Goal: Information Seeking & Learning: Learn about a topic

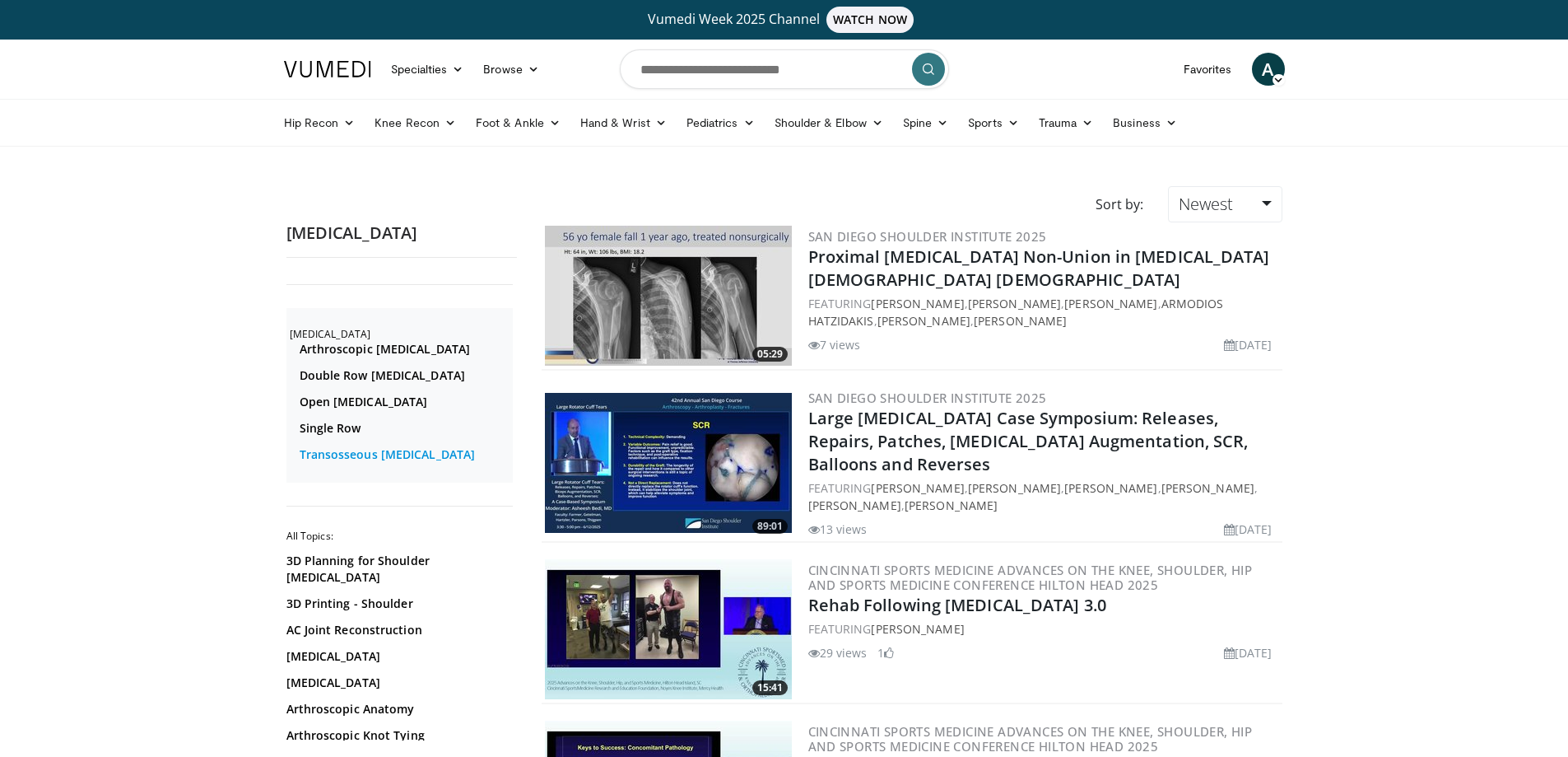
click at [430, 456] on link "Transosseous Rotator Cuff Repair" at bounding box center [404, 454] width 209 height 17
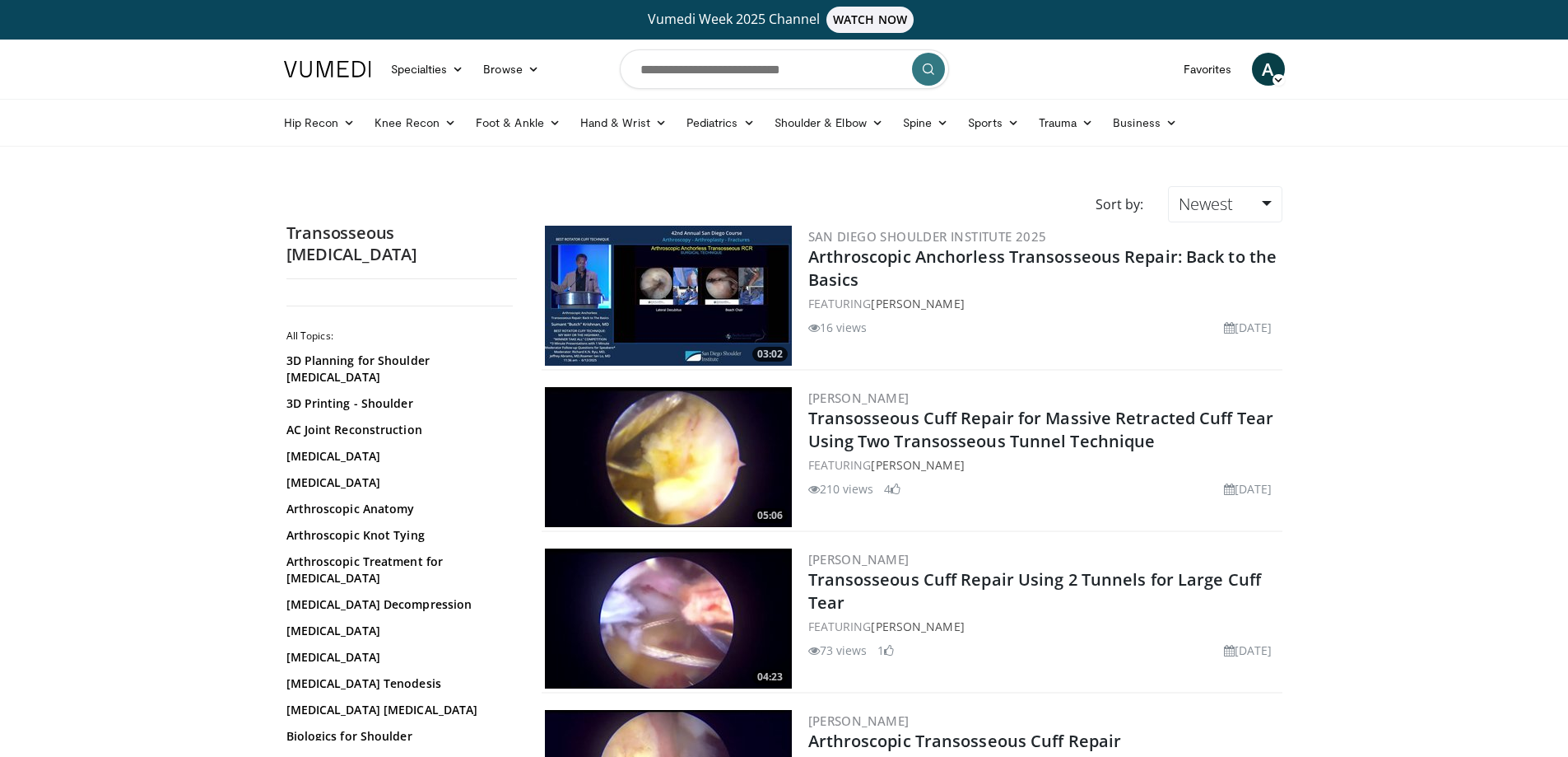
click at [692, 279] on img at bounding box center [668, 296] width 247 height 140
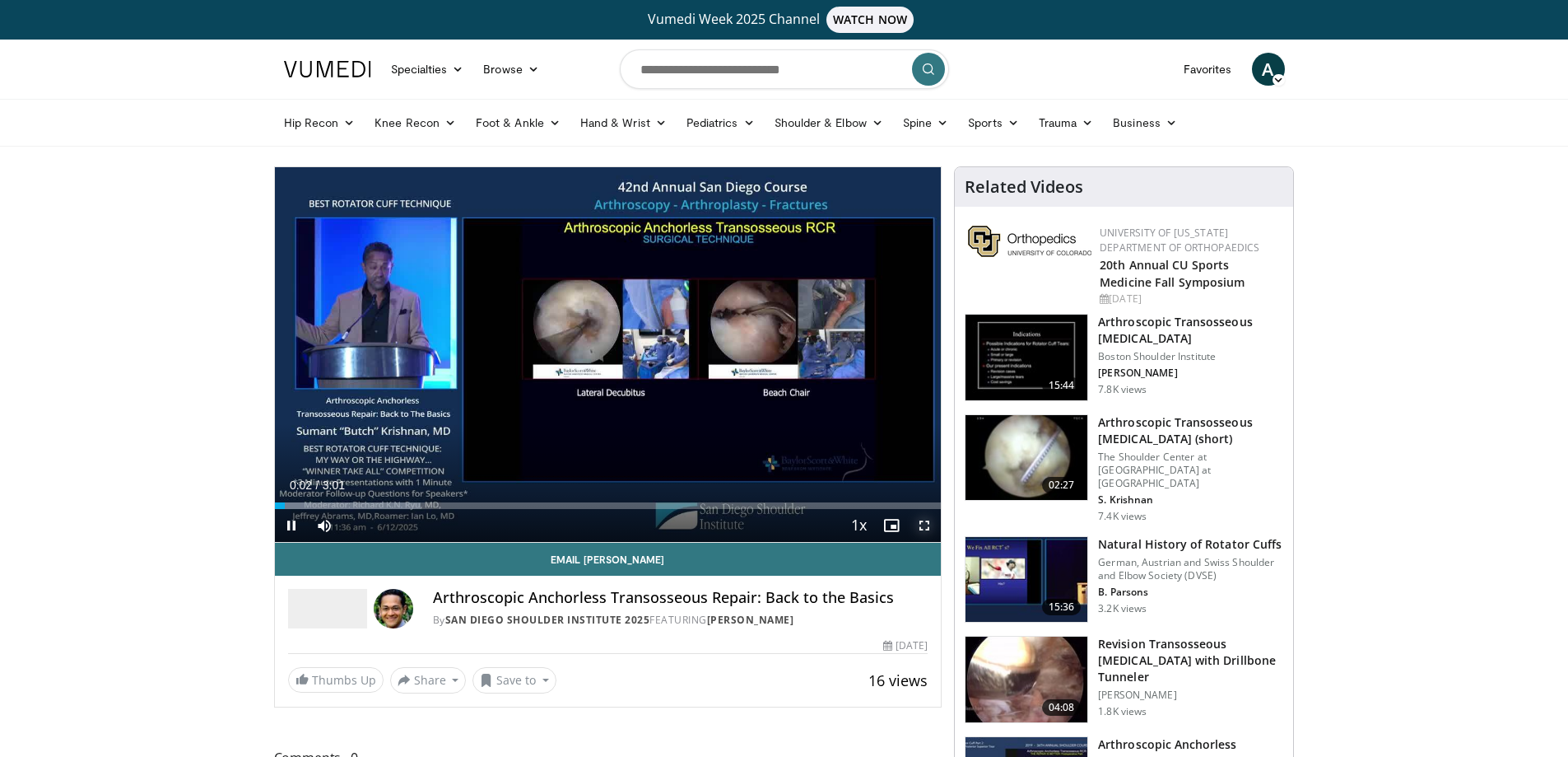
click at [924, 520] on span "Video Player" at bounding box center [924, 525] width 33 height 33
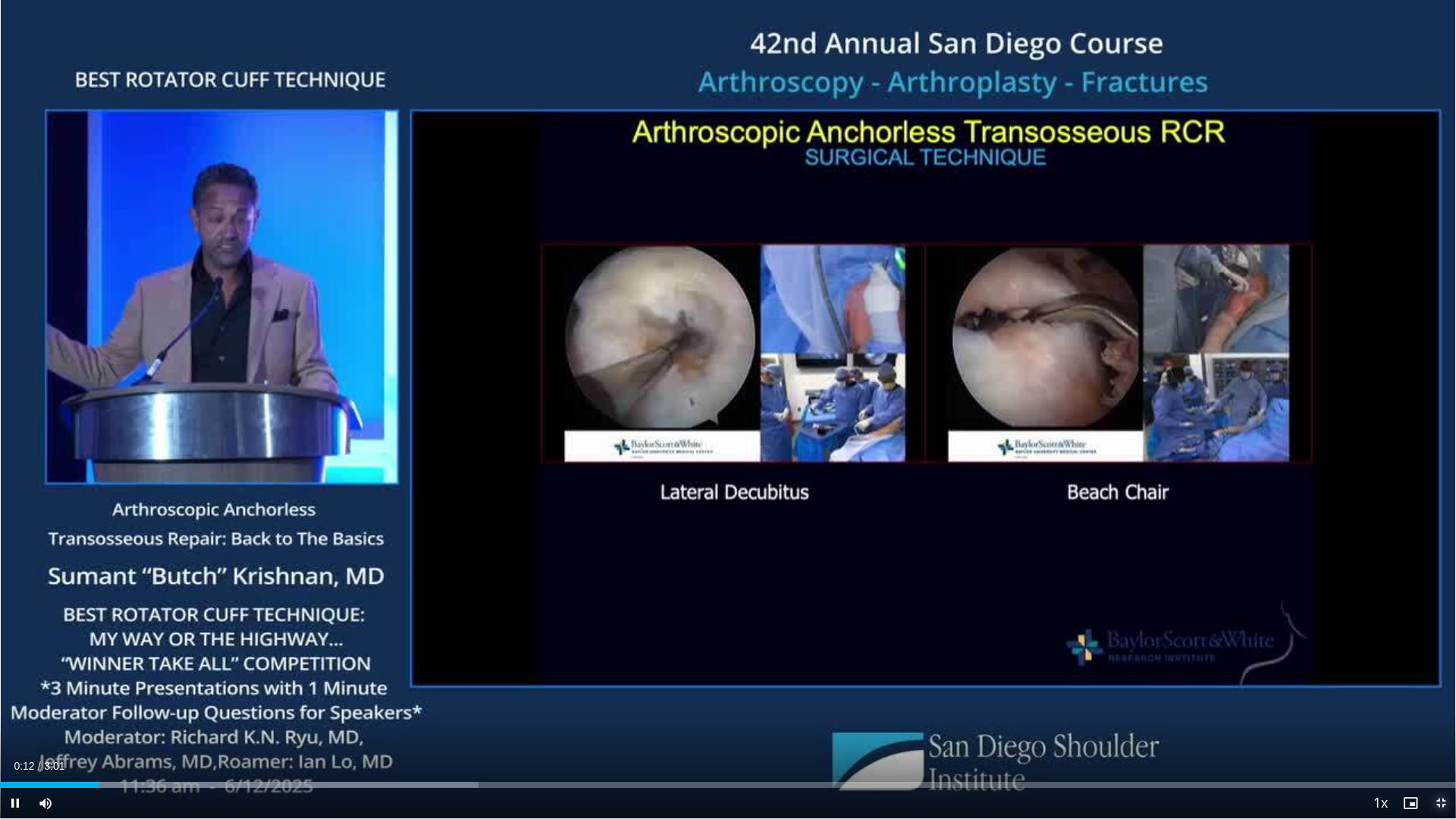
click at [1441, 696] on span "Video Player" at bounding box center [1441, 803] width 31 height 31
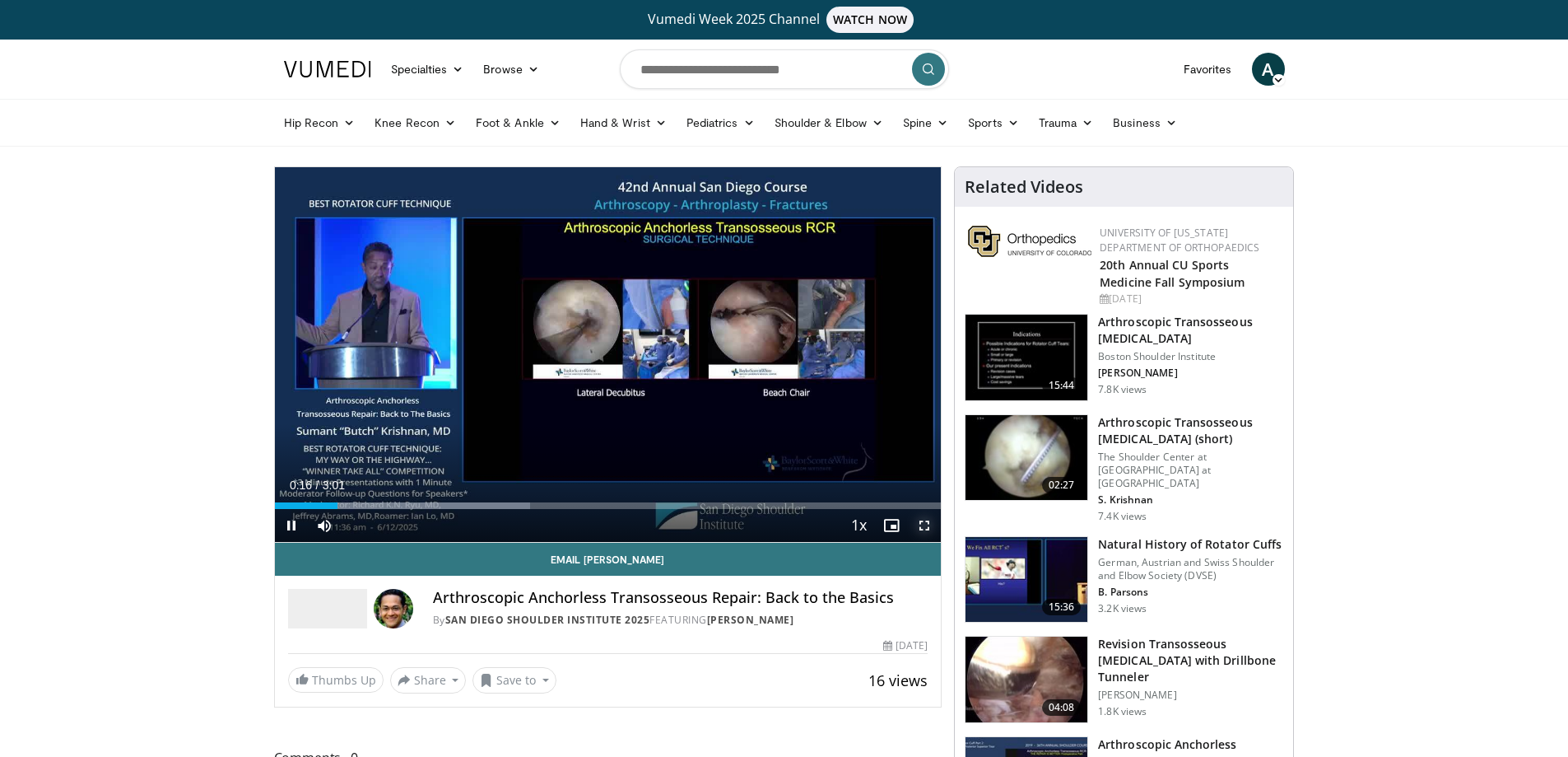
click at [927, 524] on span "Video Player" at bounding box center [924, 525] width 33 height 33
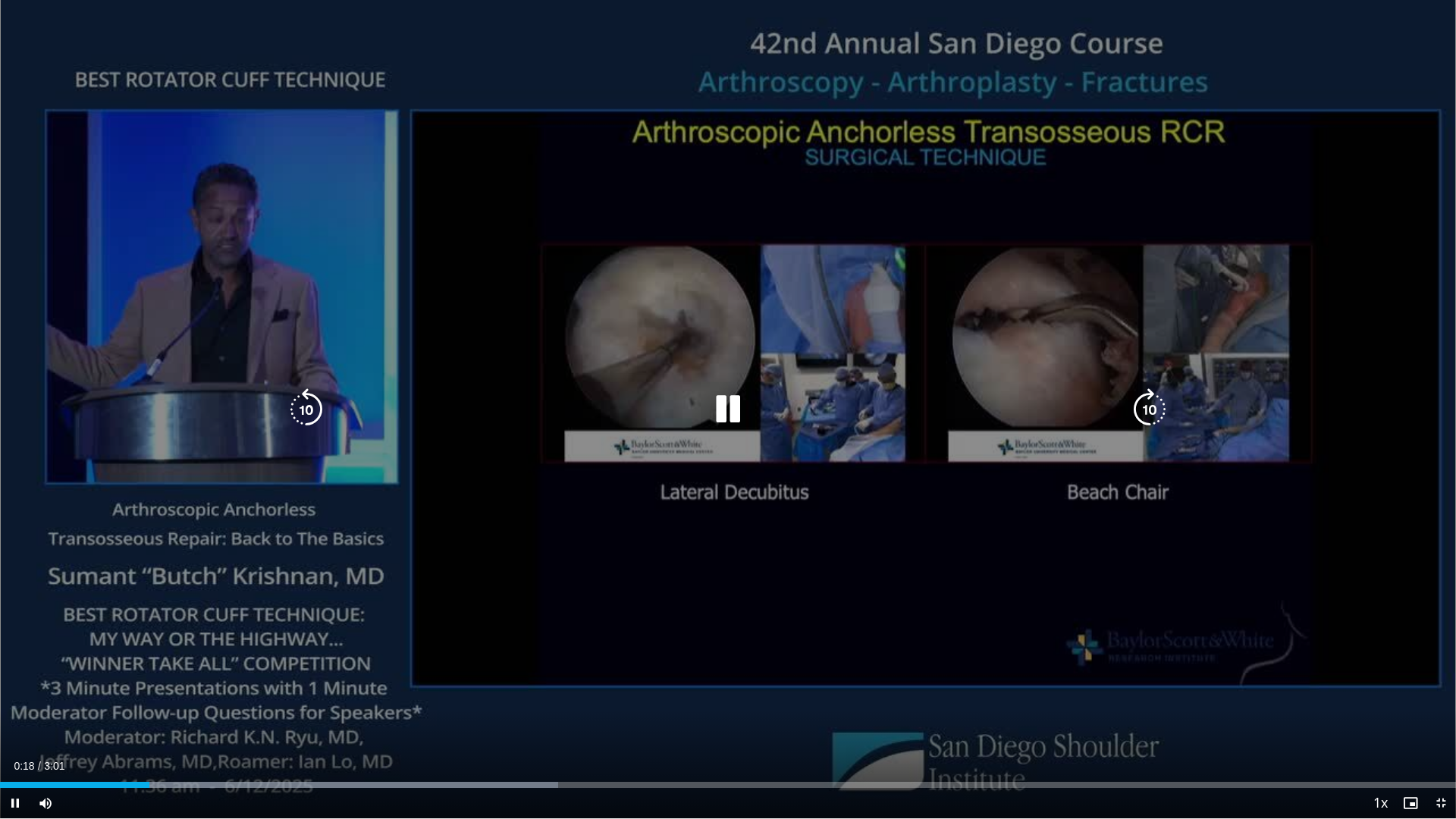
click at [655, 469] on div "10 seconds Tap to unmute" at bounding box center [728, 409] width 1456 height 818
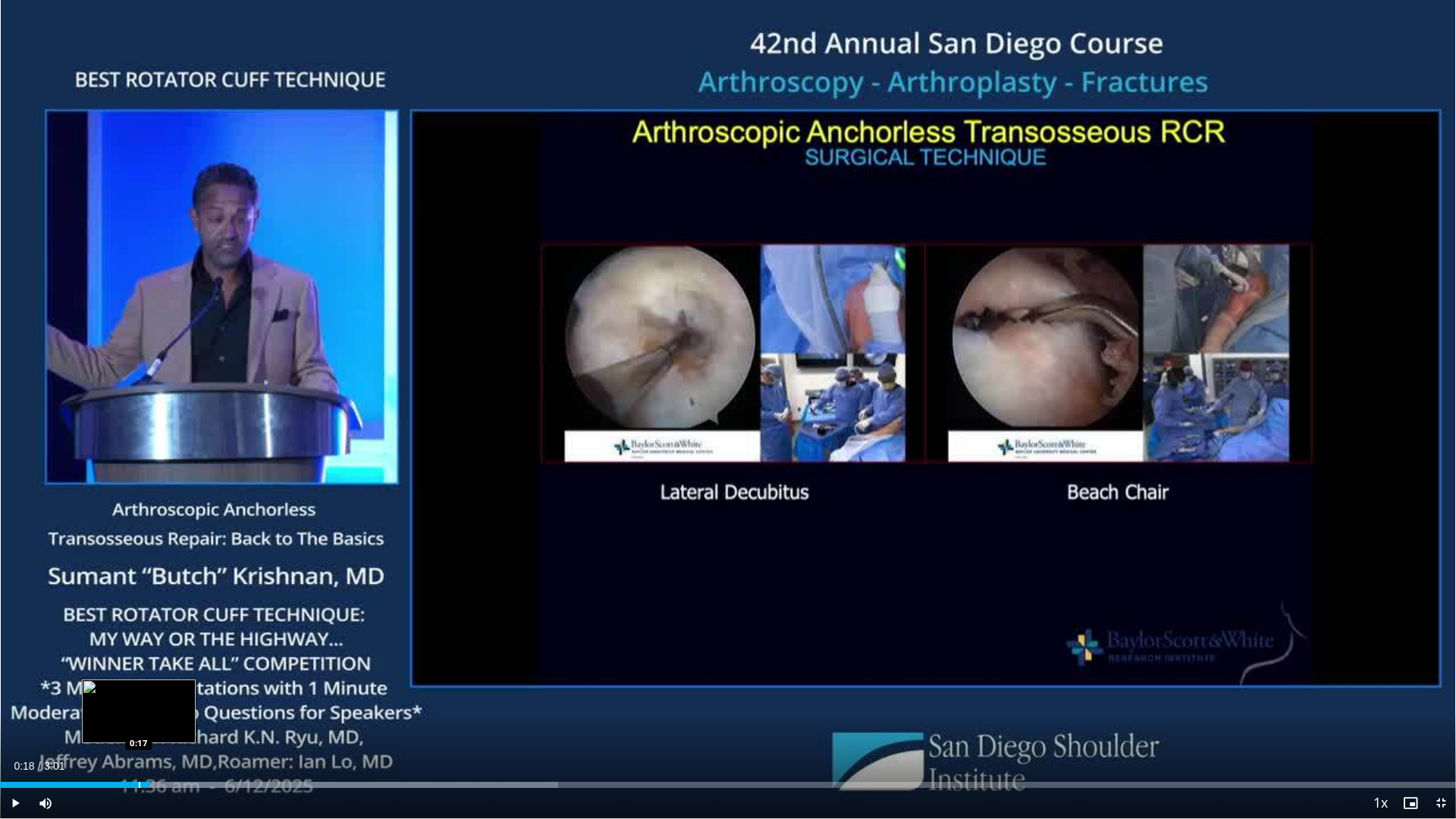
click at [139, 696] on div "Loaded : 38.35% 0:18 0:17" at bounding box center [728, 780] width 1456 height 15
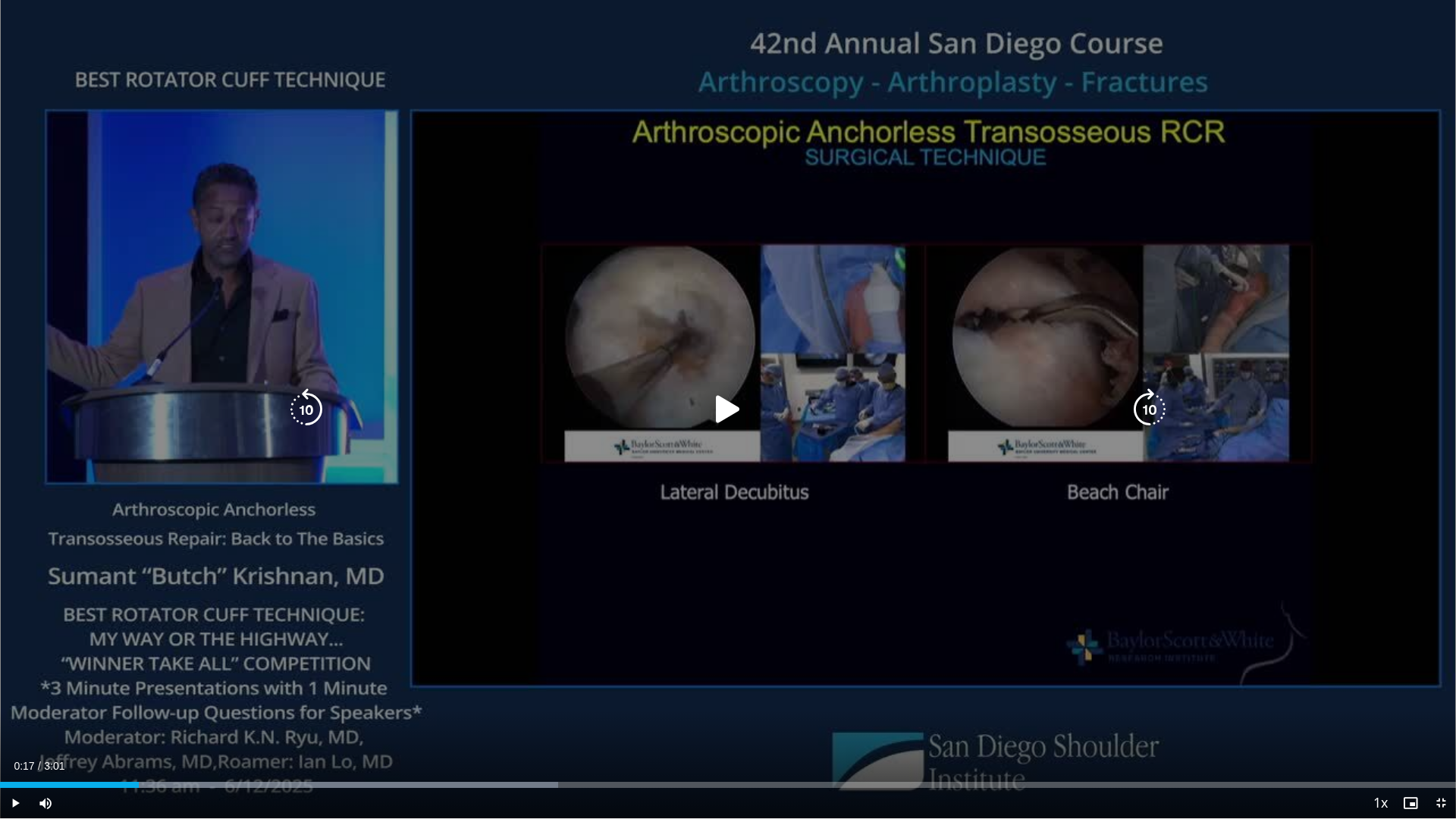
click at [528, 386] on div "10 seconds Tap to unmute" at bounding box center [728, 409] width 1456 height 818
click at [1307, 328] on div "10 seconds Tap to unmute" at bounding box center [728, 409] width 1456 height 818
click at [1298, 328] on div "10 seconds Tap to unmute" at bounding box center [728, 409] width 1456 height 818
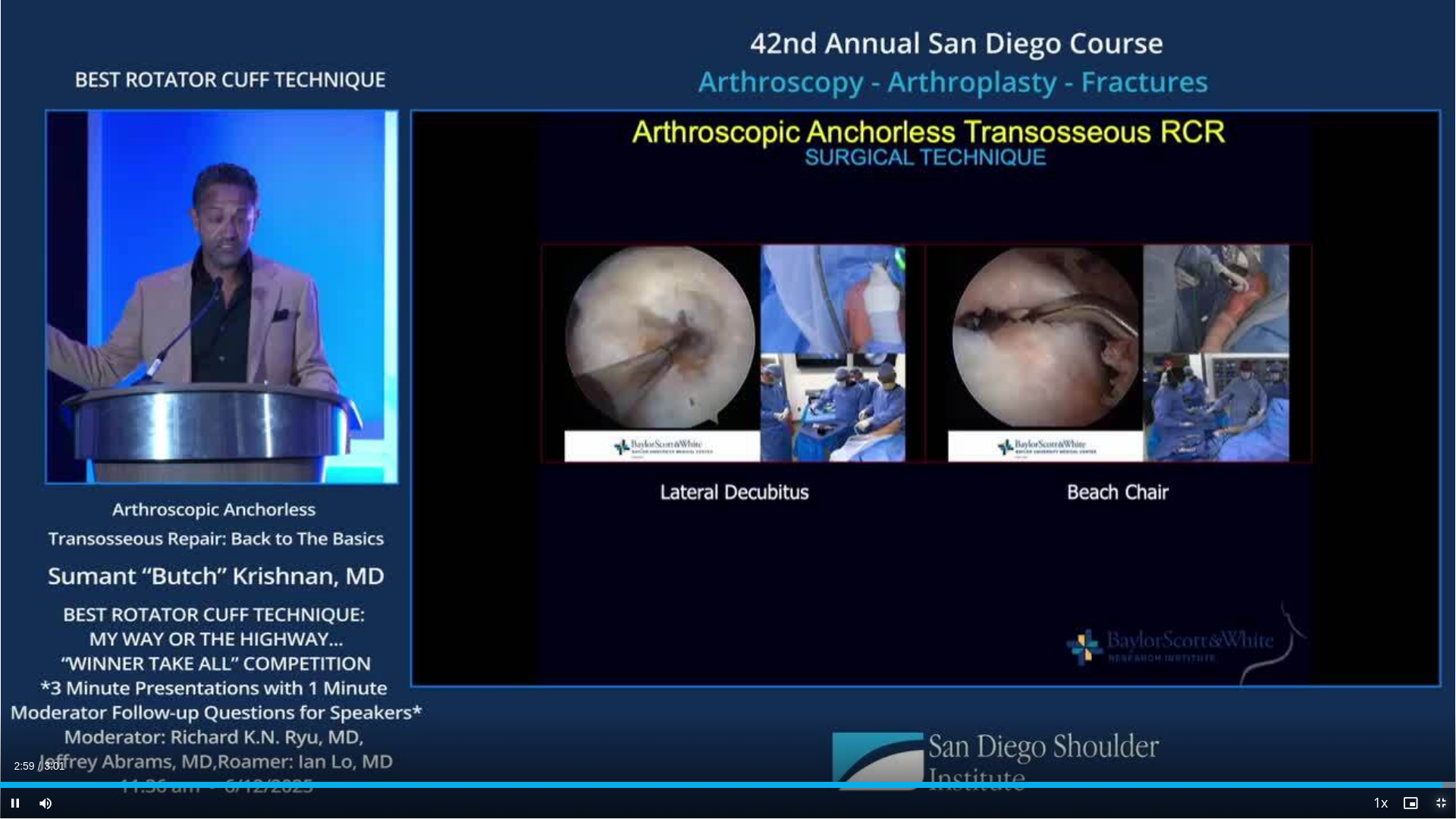
click at [1440, 696] on span "Video Player" at bounding box center [1441, 803] width 31 height 31
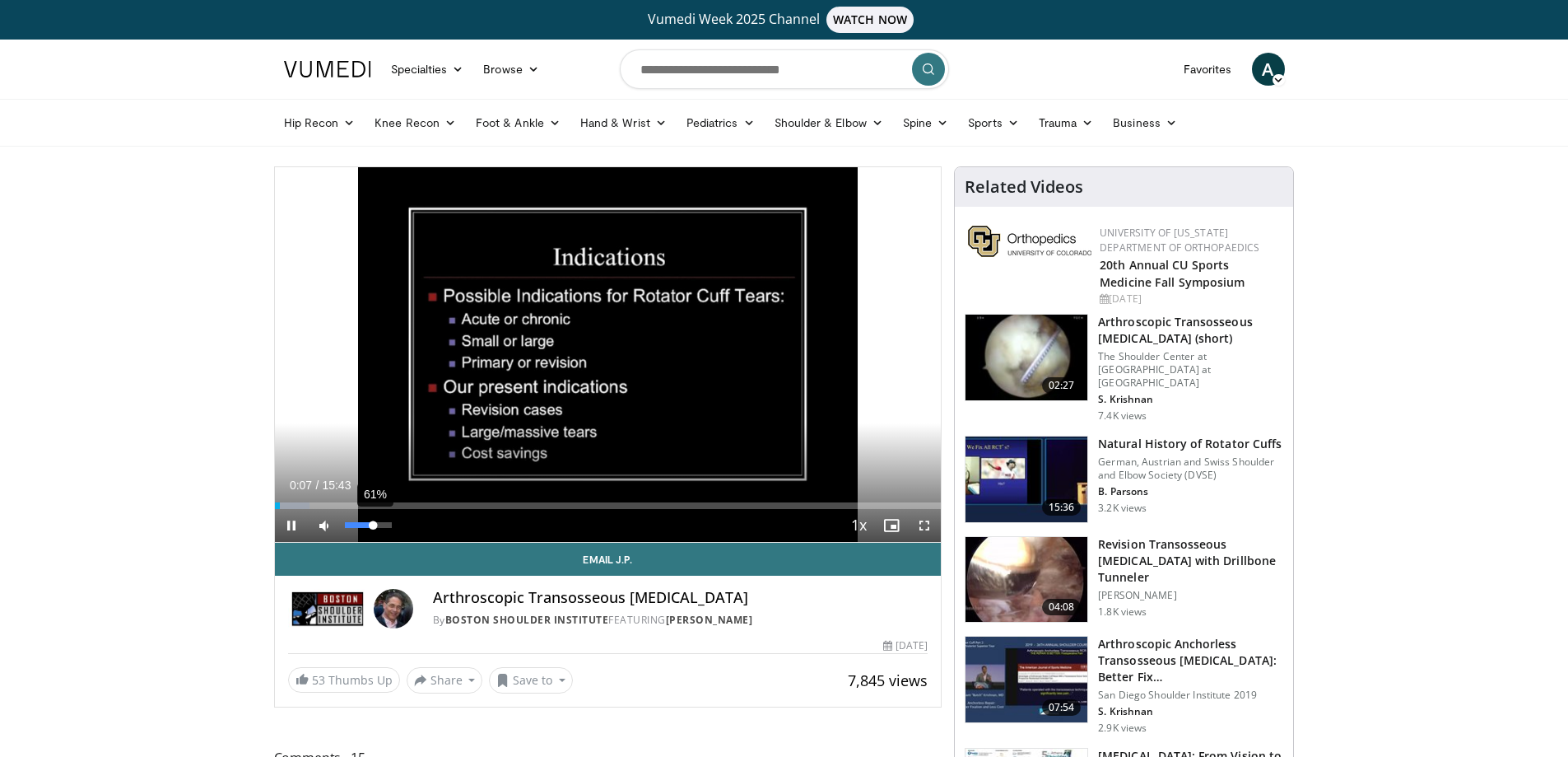
click at [374, 524] on div "61%" at bounding box center [368, 525] width 47 height 6
click at [926, 520] on span "Video Player" at bounding box center [924, 525] width 33 height 33
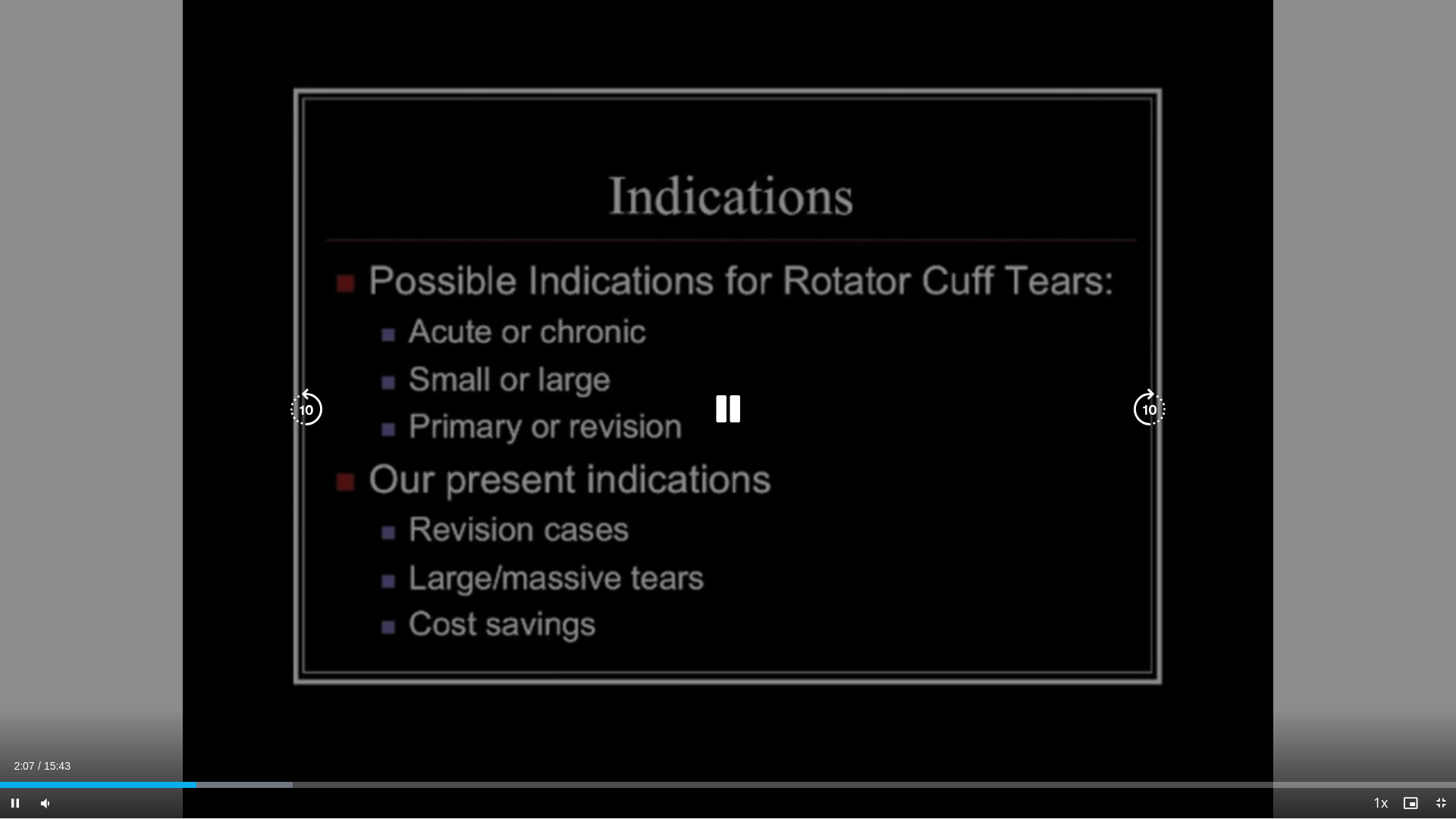
click at [722, 394] on icon "Video Player" at bounding box center [728, 410] width 43 height 43
click at [723, 405] on icon "Video Player" at bounding box center [728, 410] width 43 height 43
click at [749, 411] on div "Video Player" at bounding box center [727, 410] width 873 height 31
click at [732, 415] on icon "Video Player" at bounding box center [728, 410] width 43 height 43
click at [1183, 200] on div "10 seconds Tap to unmute" at bounding box center [728, 409] width 1456 height 818
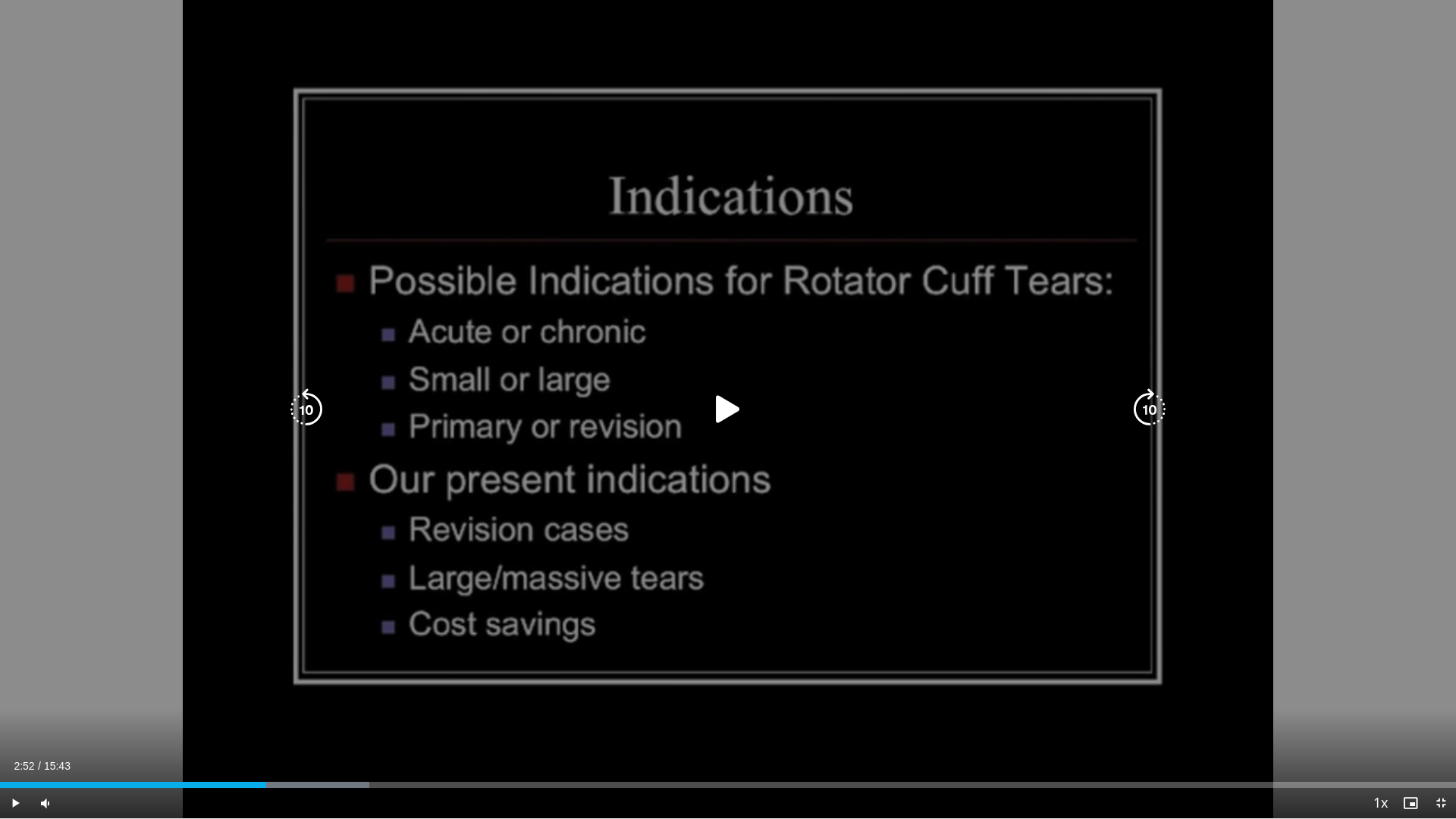
click at [1183, 200] on div "10 seconds Tap to unmute" at bounding box center [728, 409] width 1456 height 818
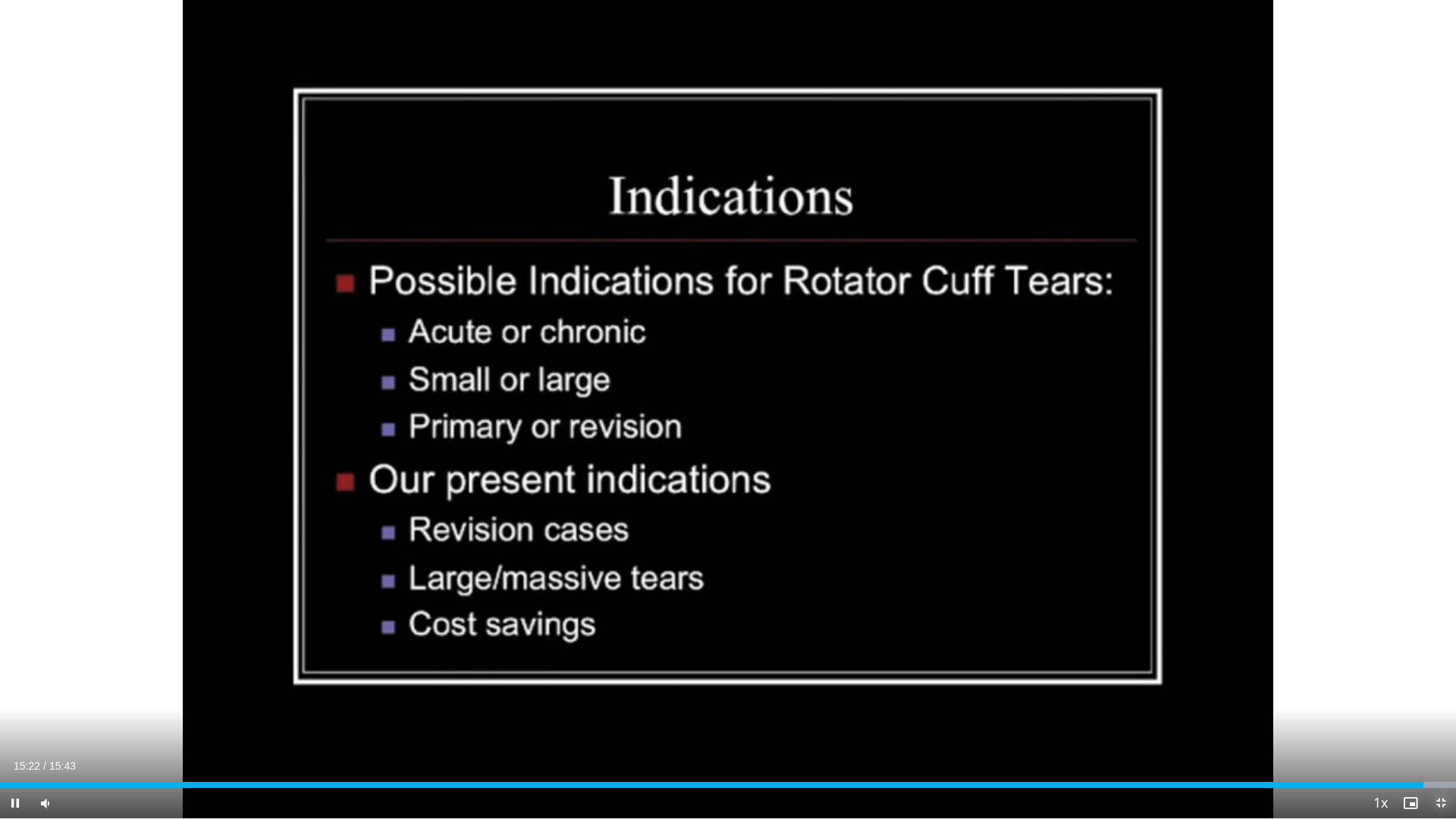
click at [1442, 696] on span "Video Player" at bounding box center [1441, 803] width 31 height 31
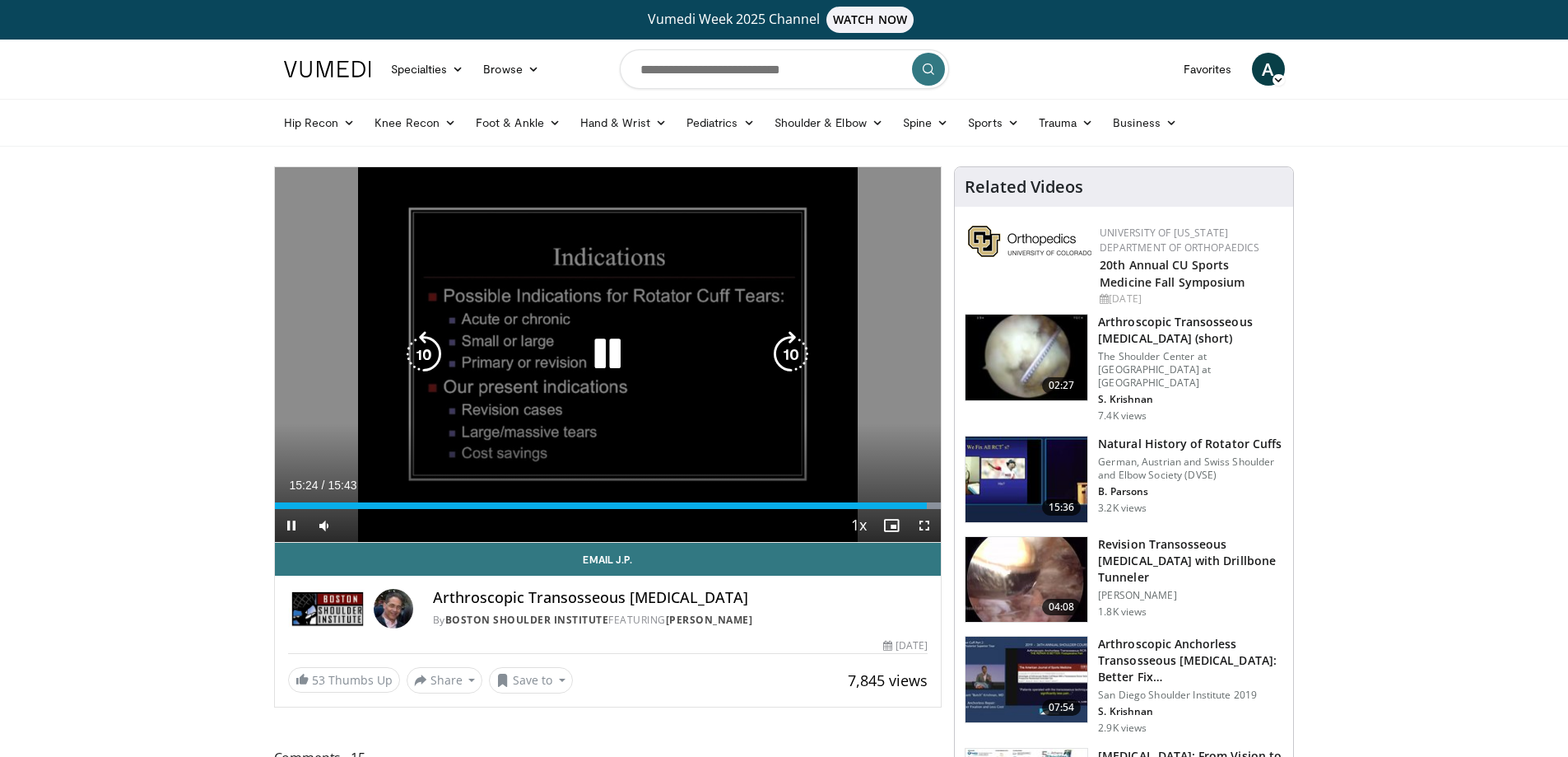
click at [618, 354] on icon "Video Player" at bounding box center [607, 354] width 46 height 46
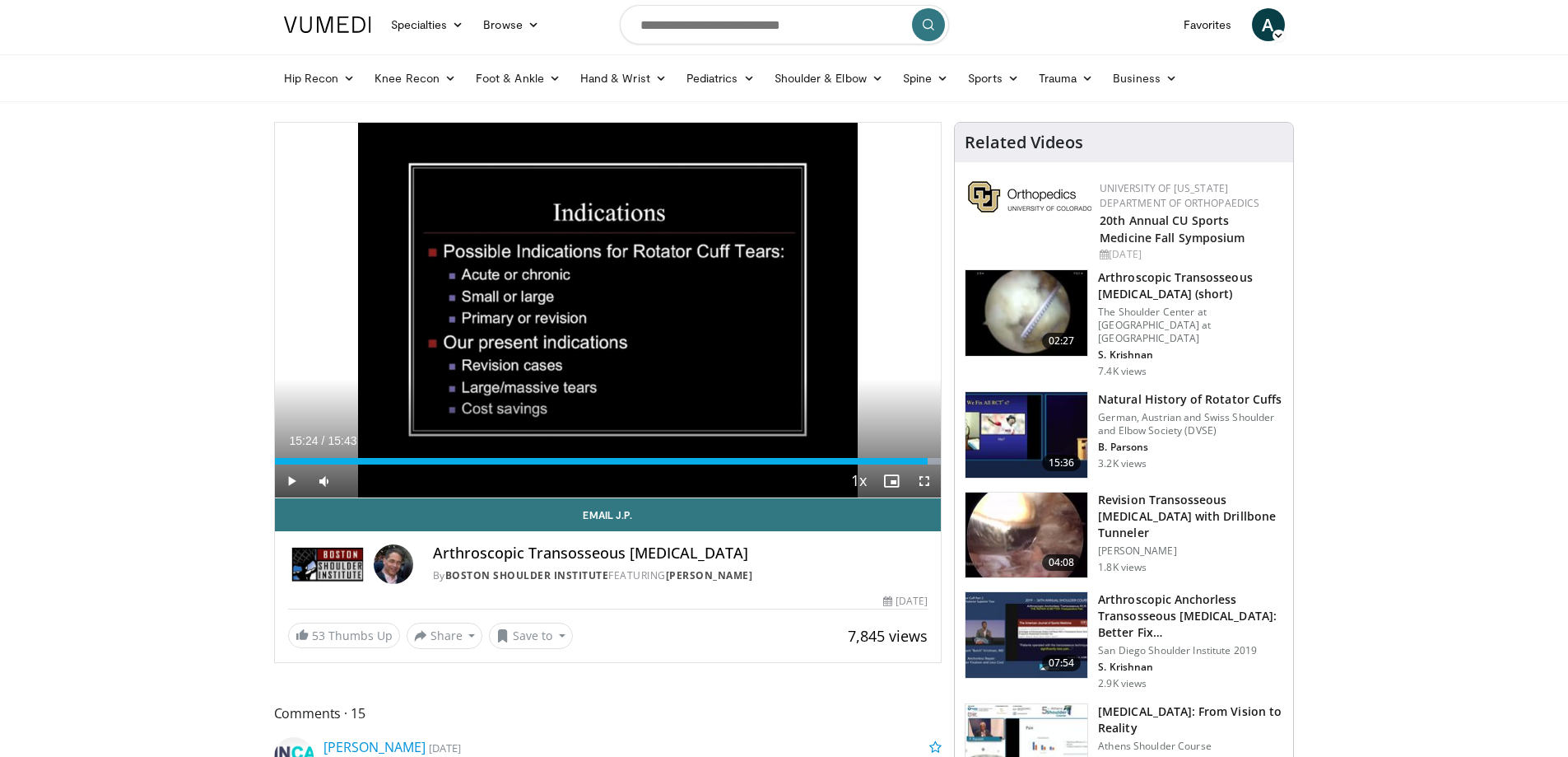
scroll to position [82, 0]
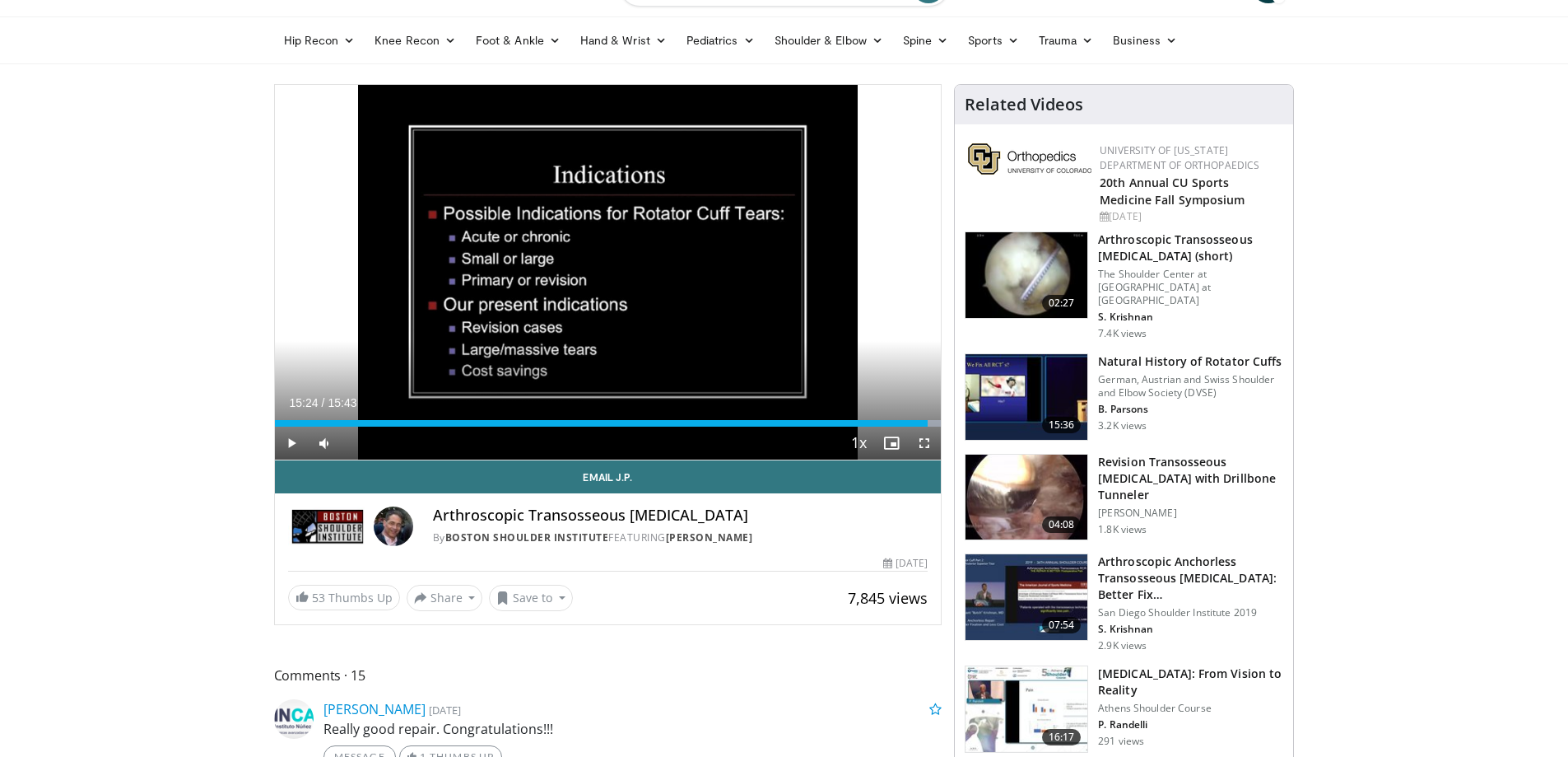
click at [1026, 369] on img at bounding box center [1026, 397] width 122 height 86
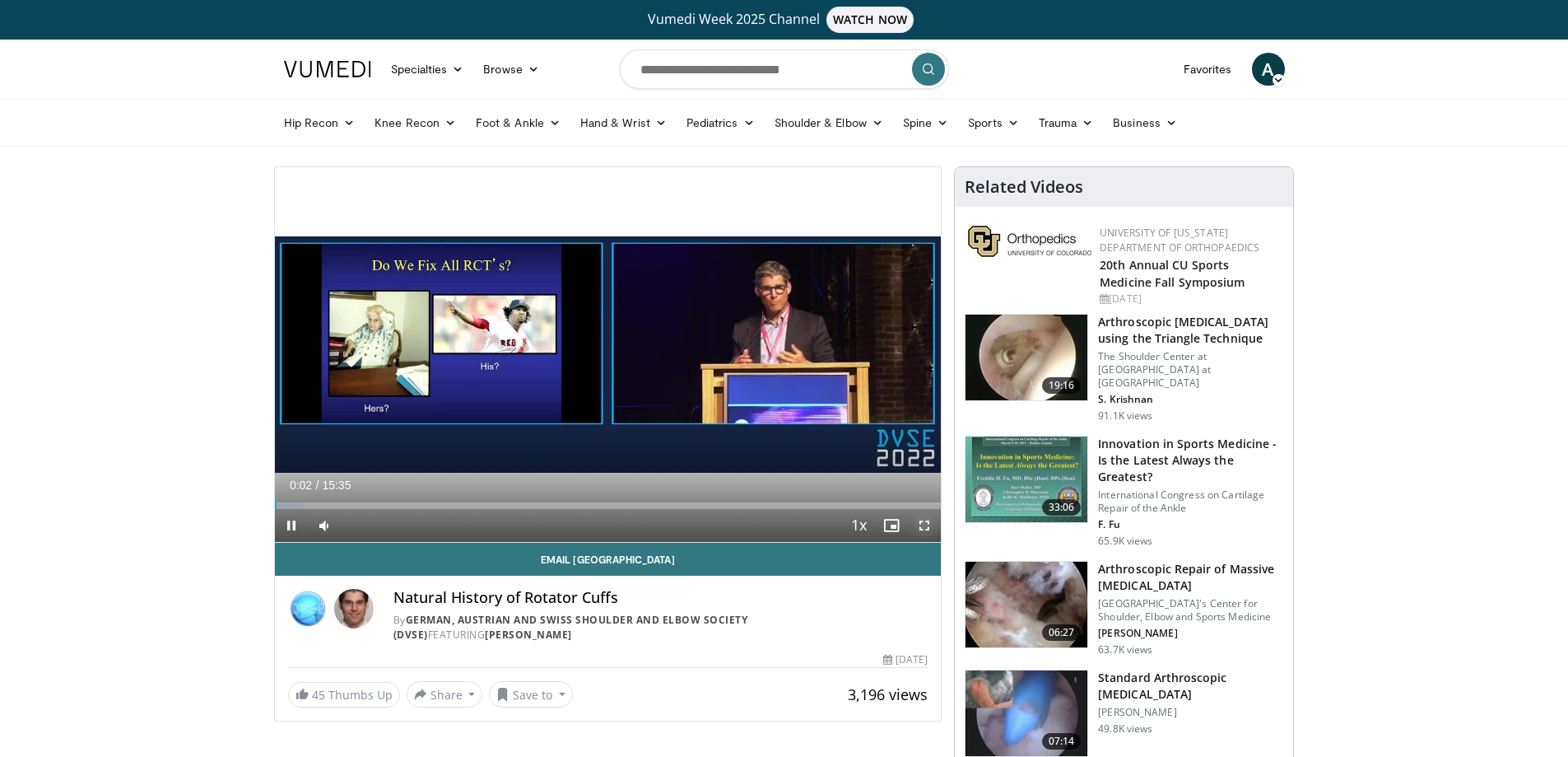
click at [924, 523] on span "Video Player" at bounding box center [924, 525] width 33 height 33
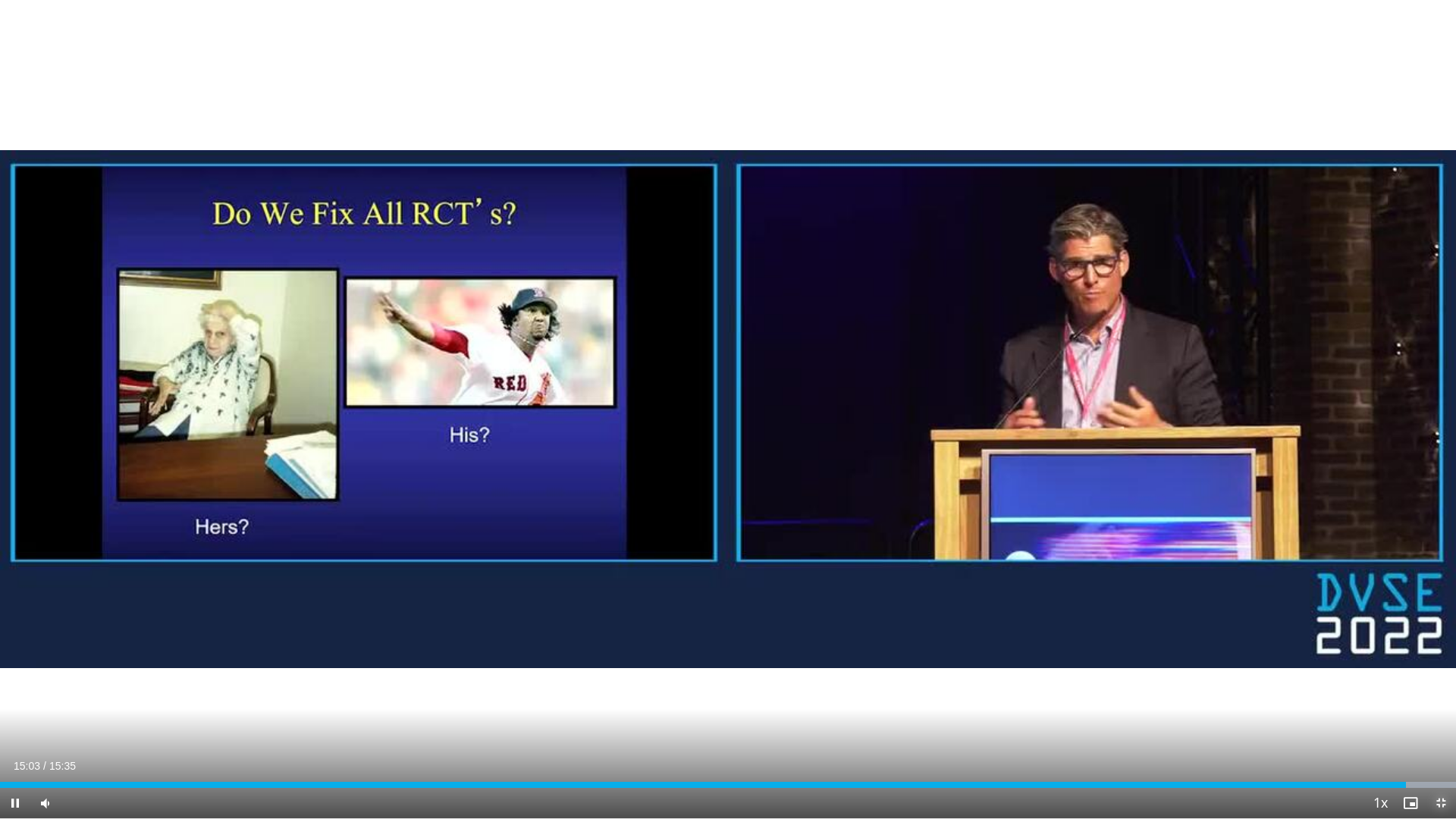
click at [1440, 696] on span "Video Player" at bounding box center [1441, 803] width 31 height 31
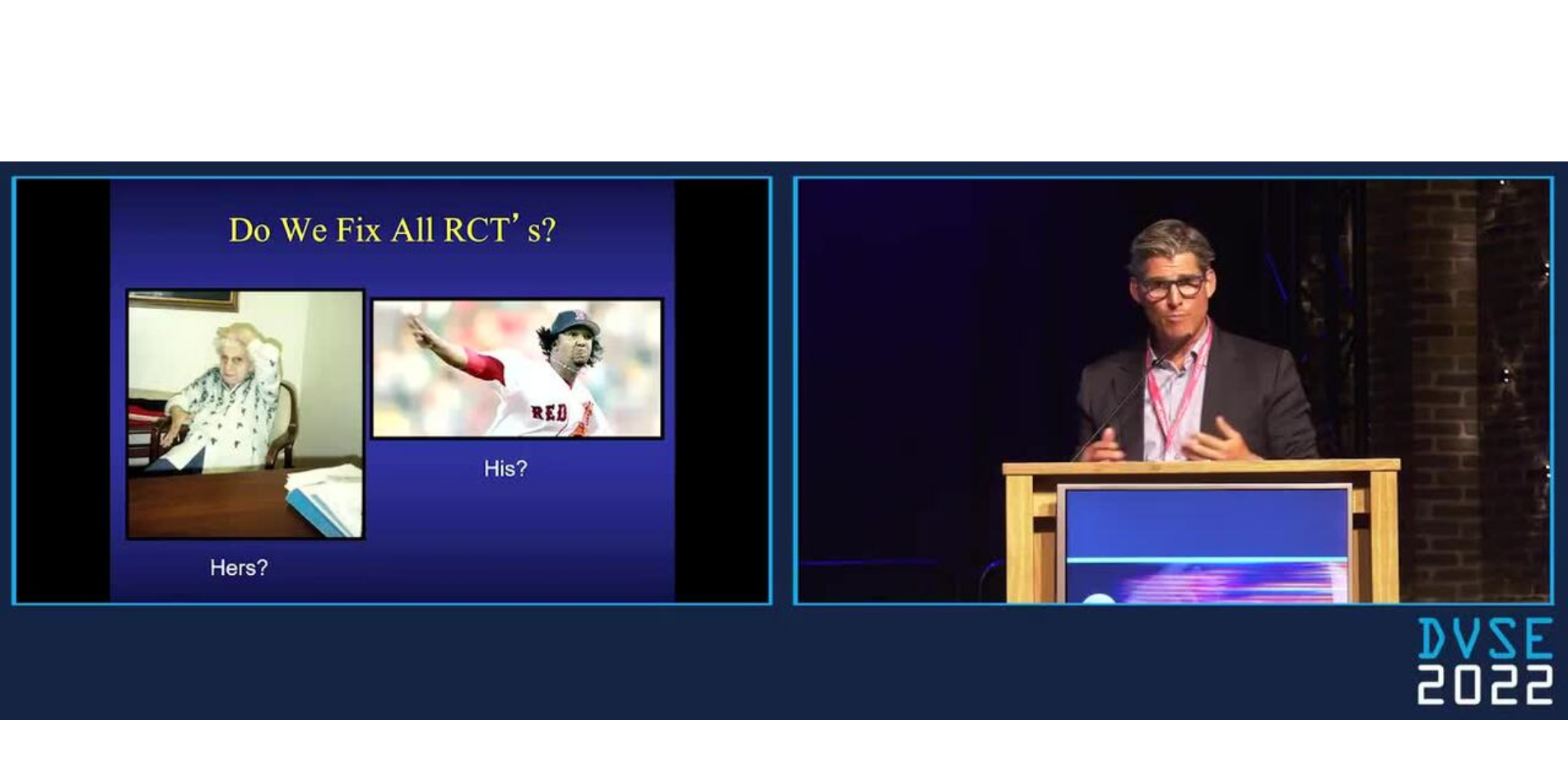
scroll to position [165, 0]
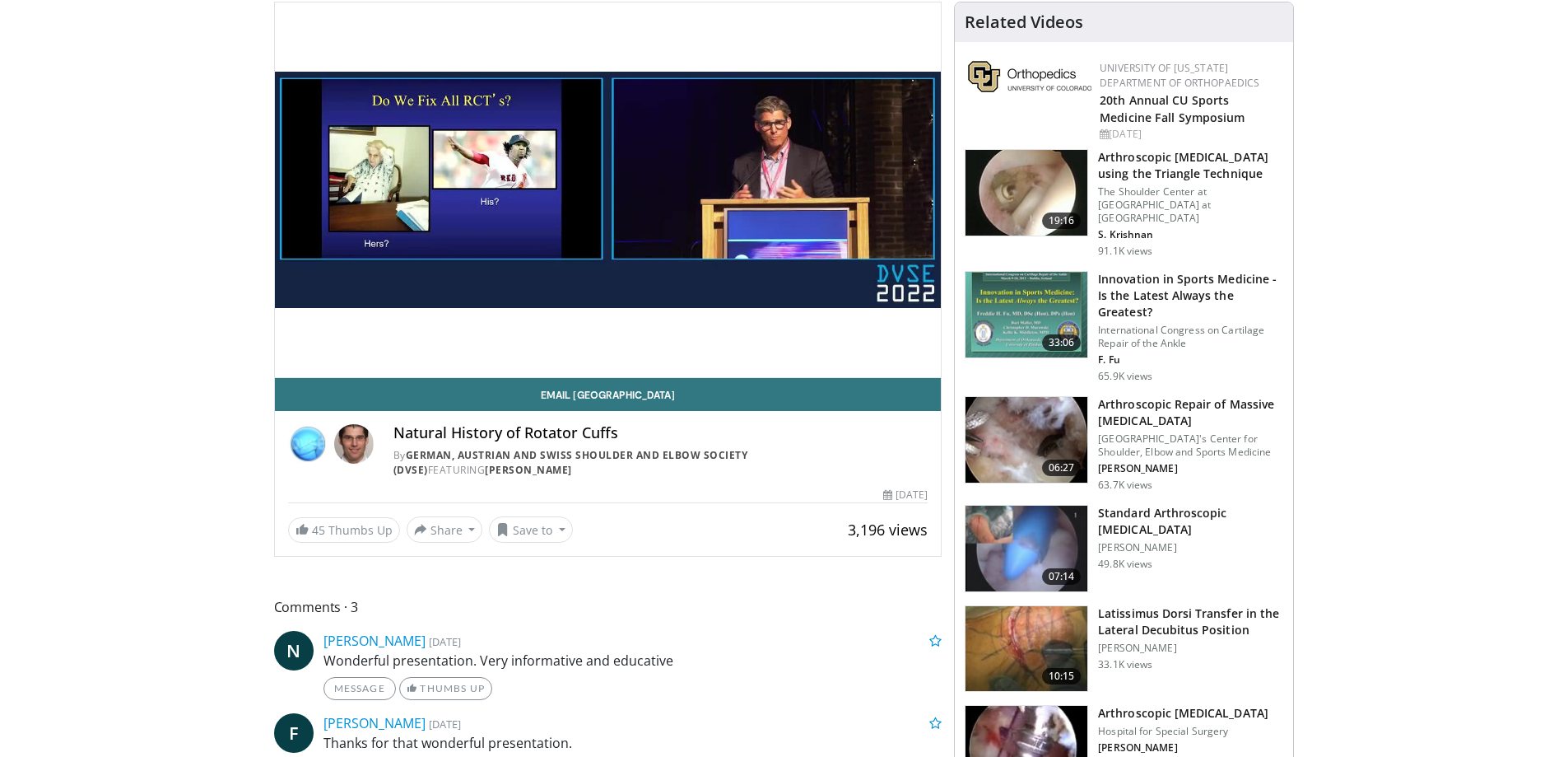
click at [1041, 396] on img at bounding box center [1026, 439] width 122 height 86
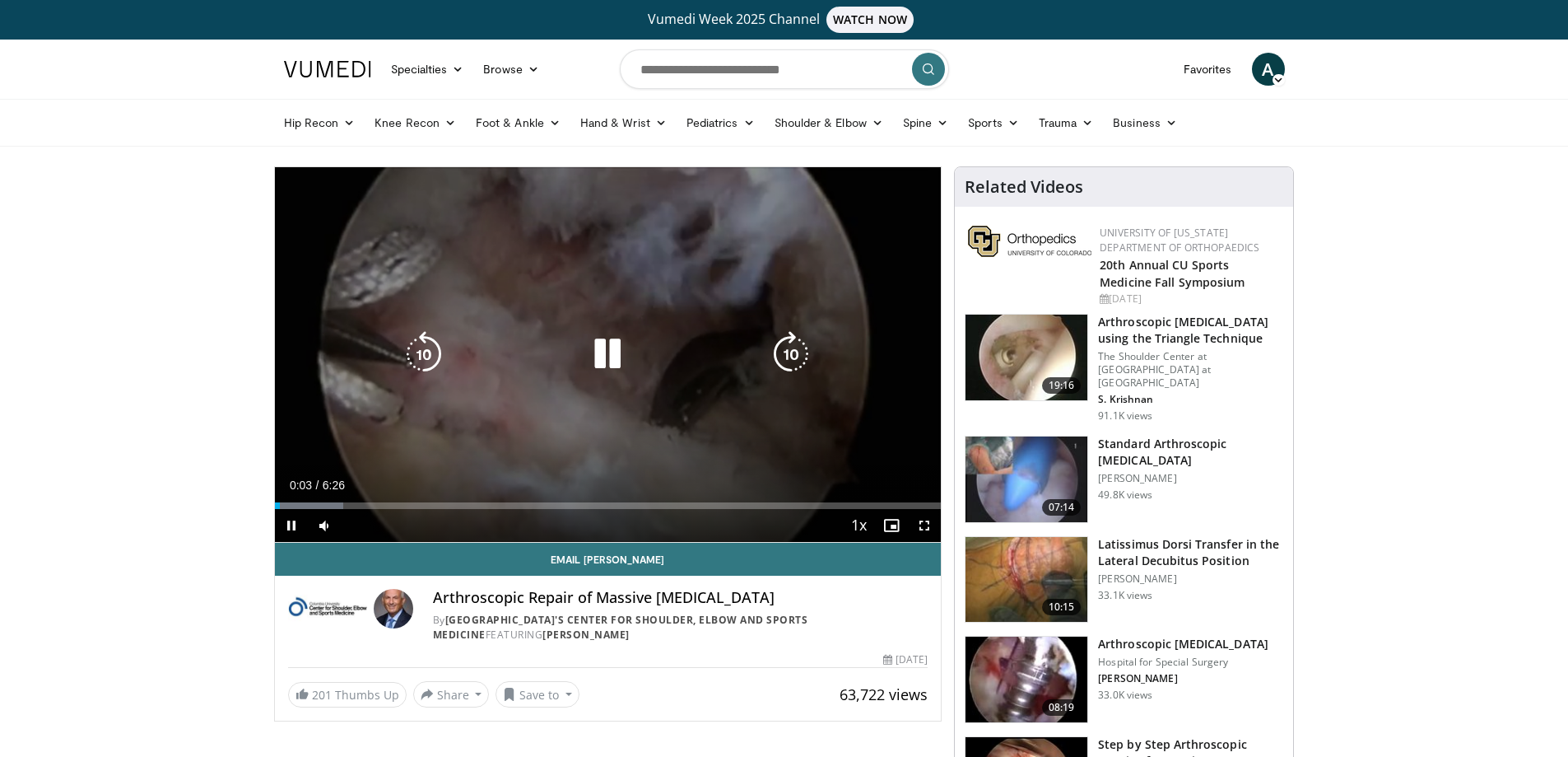
click at [604, 355] on icon "Video Player" at bounding box center [607, 354] width 46 height 46
click at [604, 355] on div "10 seconds Tap to unmute" at bounding box center [609, 354] width 666 height 375
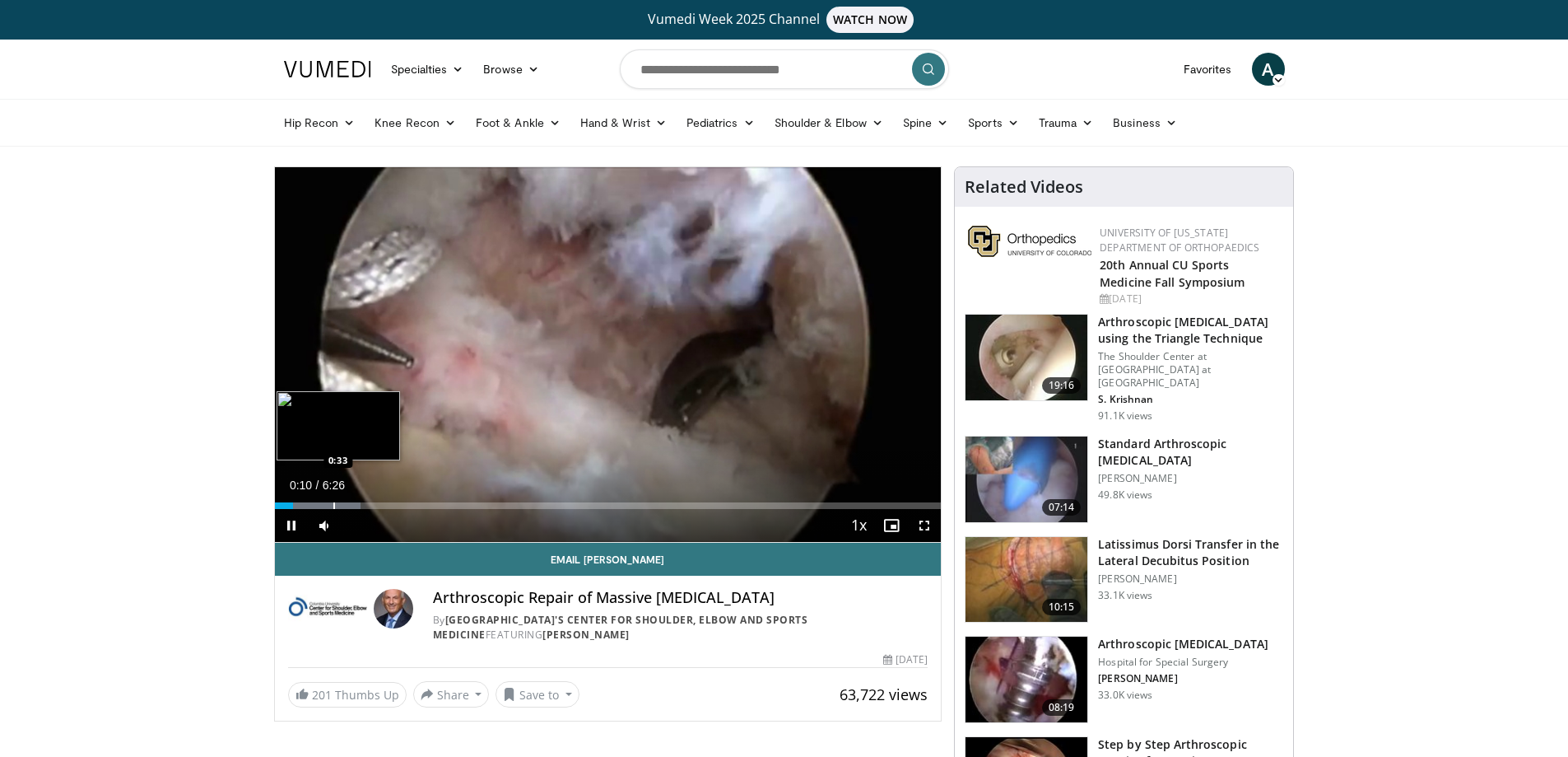
click at [333, 503] on div "Progress Bar" at bounding box center [334, 506] width 2 height 7
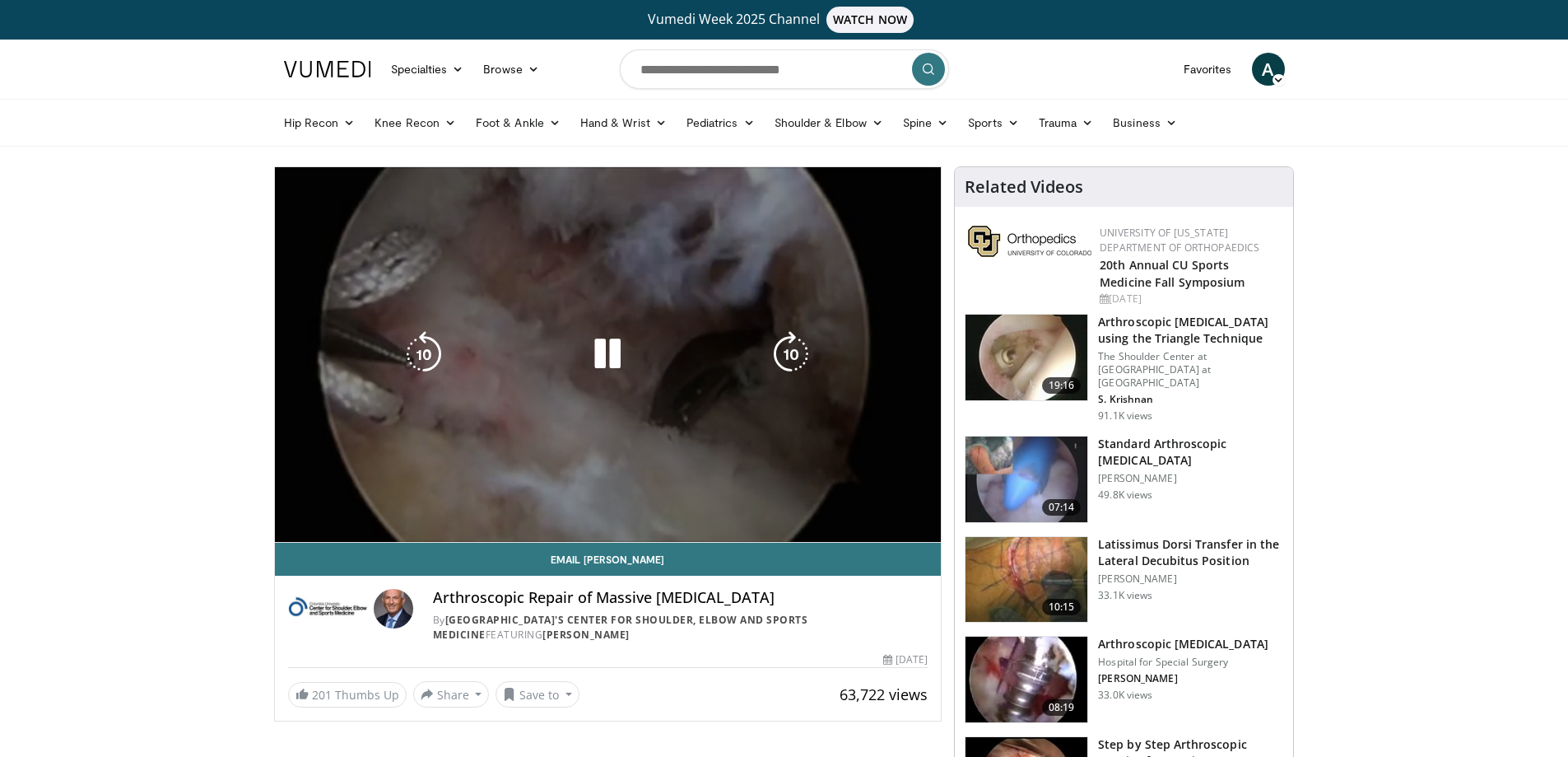
click at [353, 503] on video-js "**********" at bounding box center [609, 355] width 666 height 375
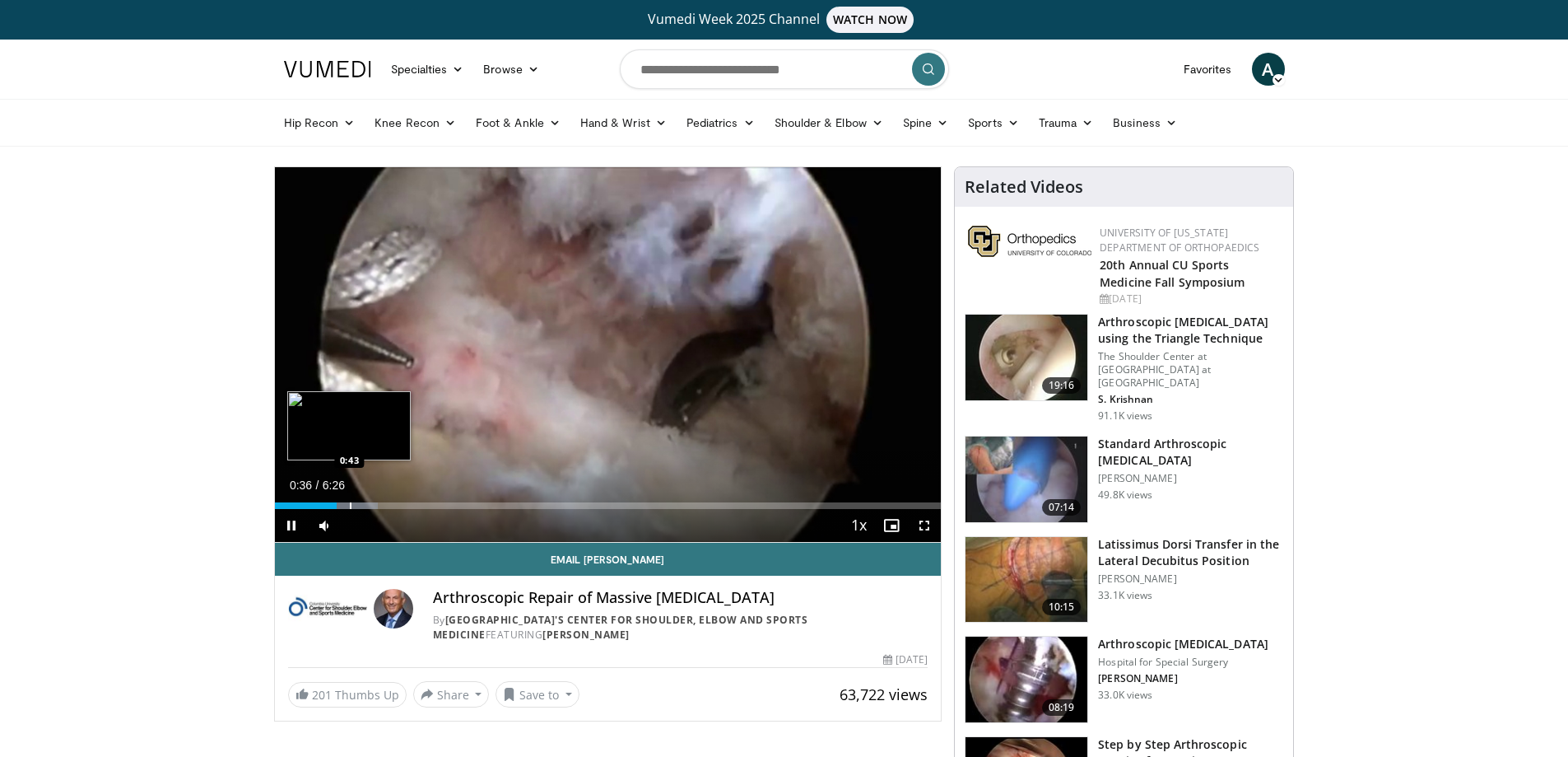
click at [350, 507] on div "Progress Bar" at bounding box center [351, 506] width 2 height 7
click at [405, 499] on div "Loaded : 30.97% 0:56 1:15" at bounding box center [609, 501] width 666 height 16
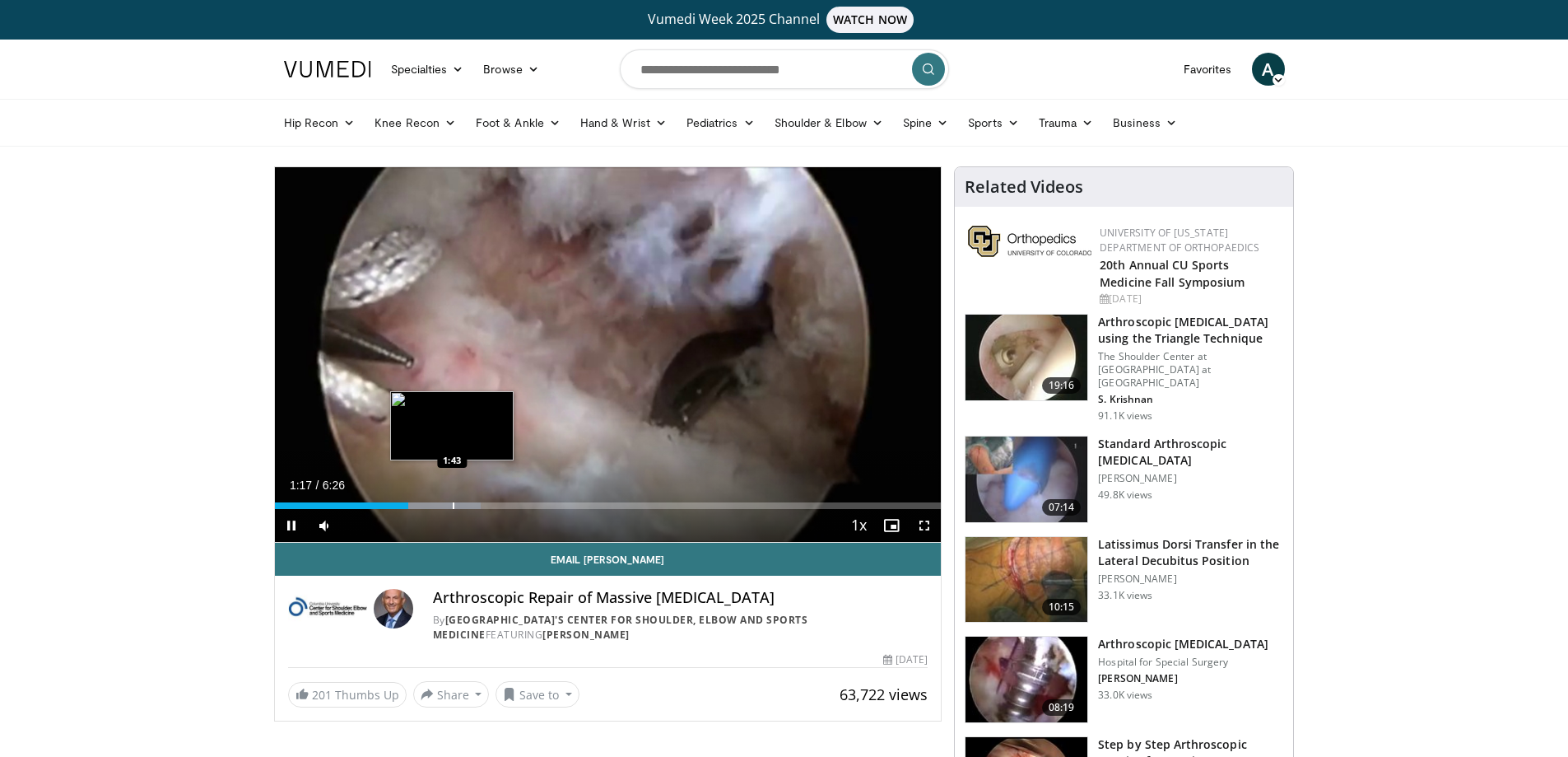
click at [454, 503] on div "Progress Bar" at bounding box center [453, 506] width 2 height 7
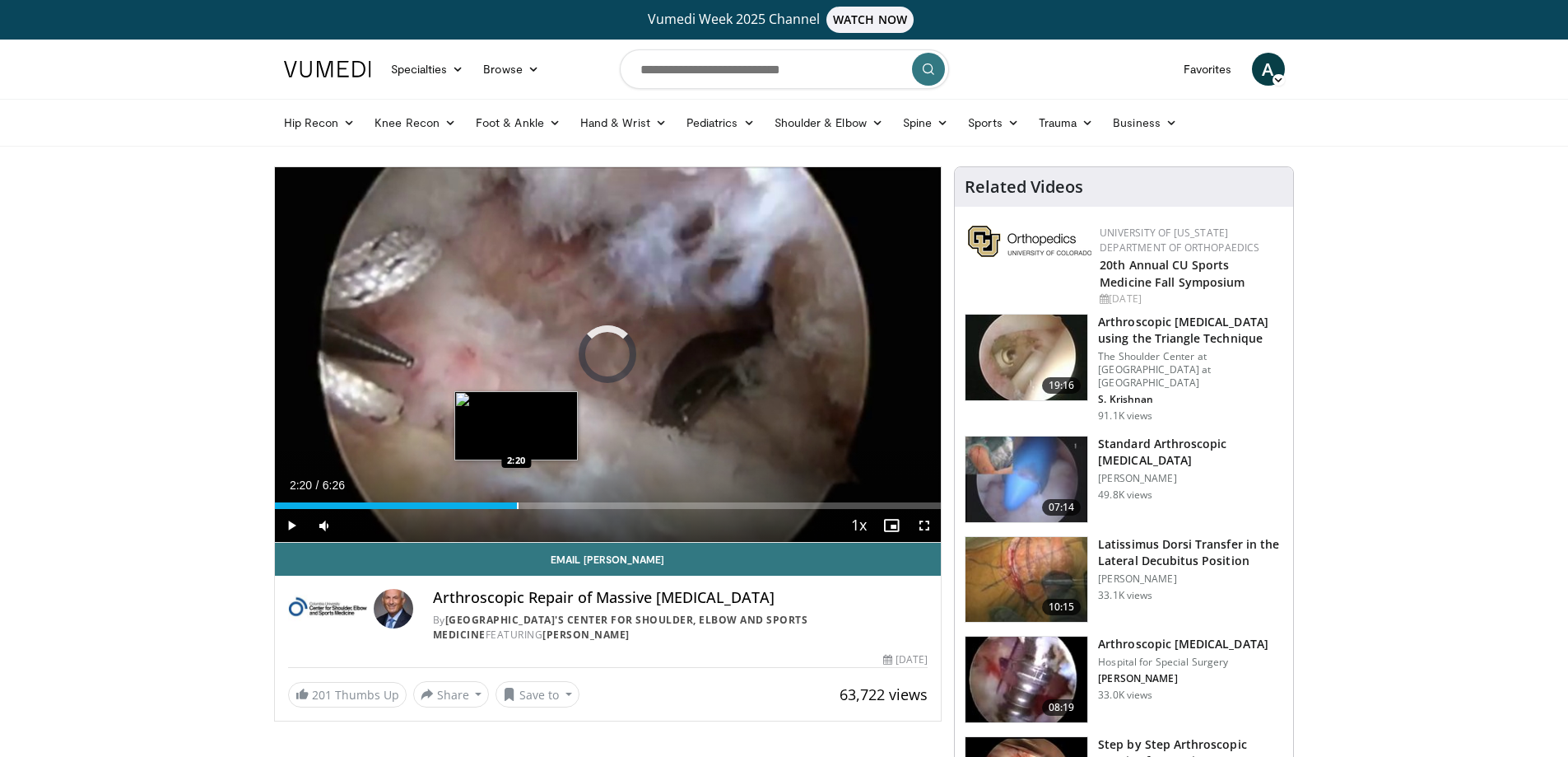
click at [517, 506] on div "Progress Bar" at bounding box center [517, 506] width 2 height 7
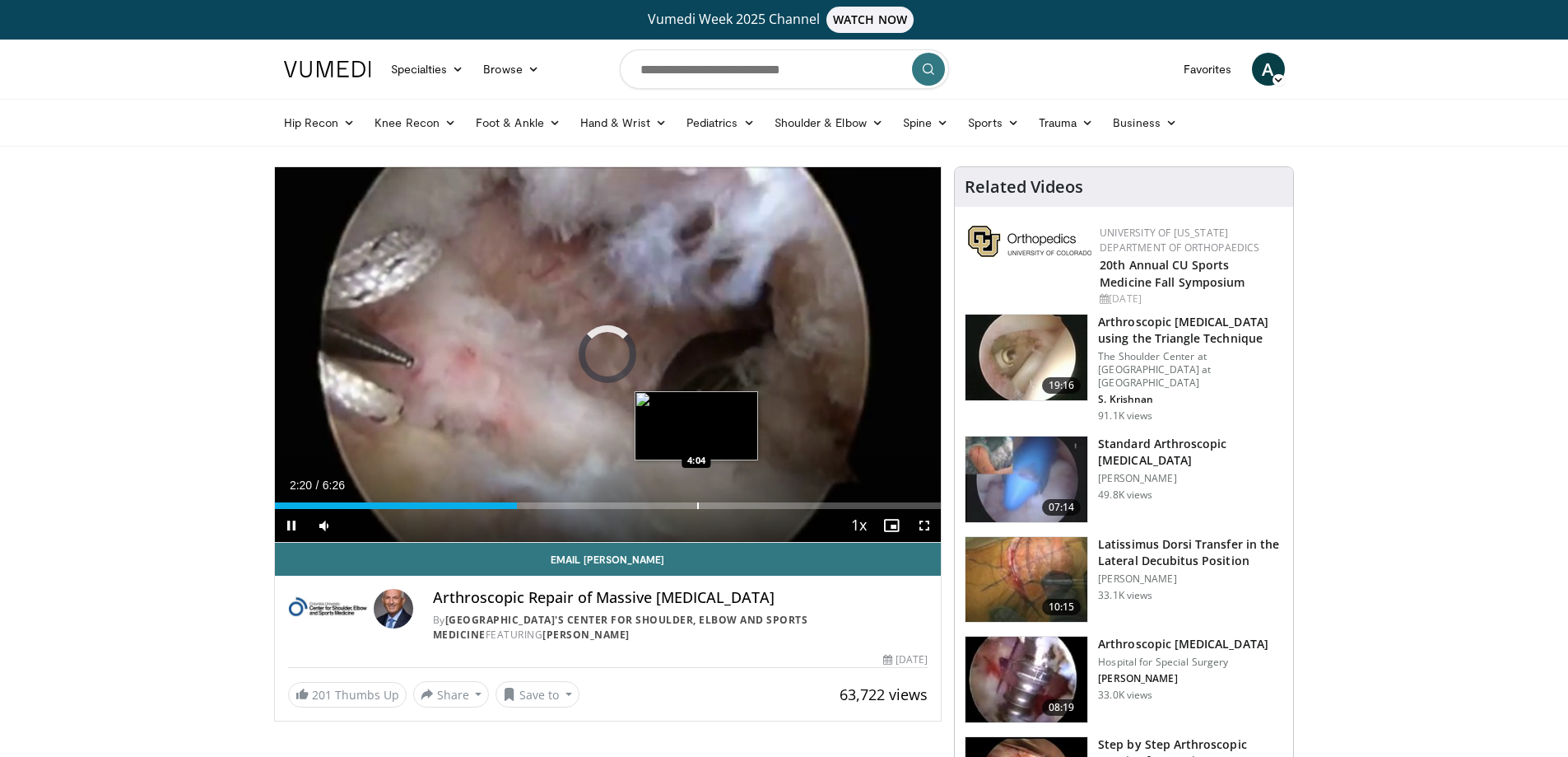
click at [699, 507] on div "Progress Bar" at bounding box center [698, 506] width 2 height 7
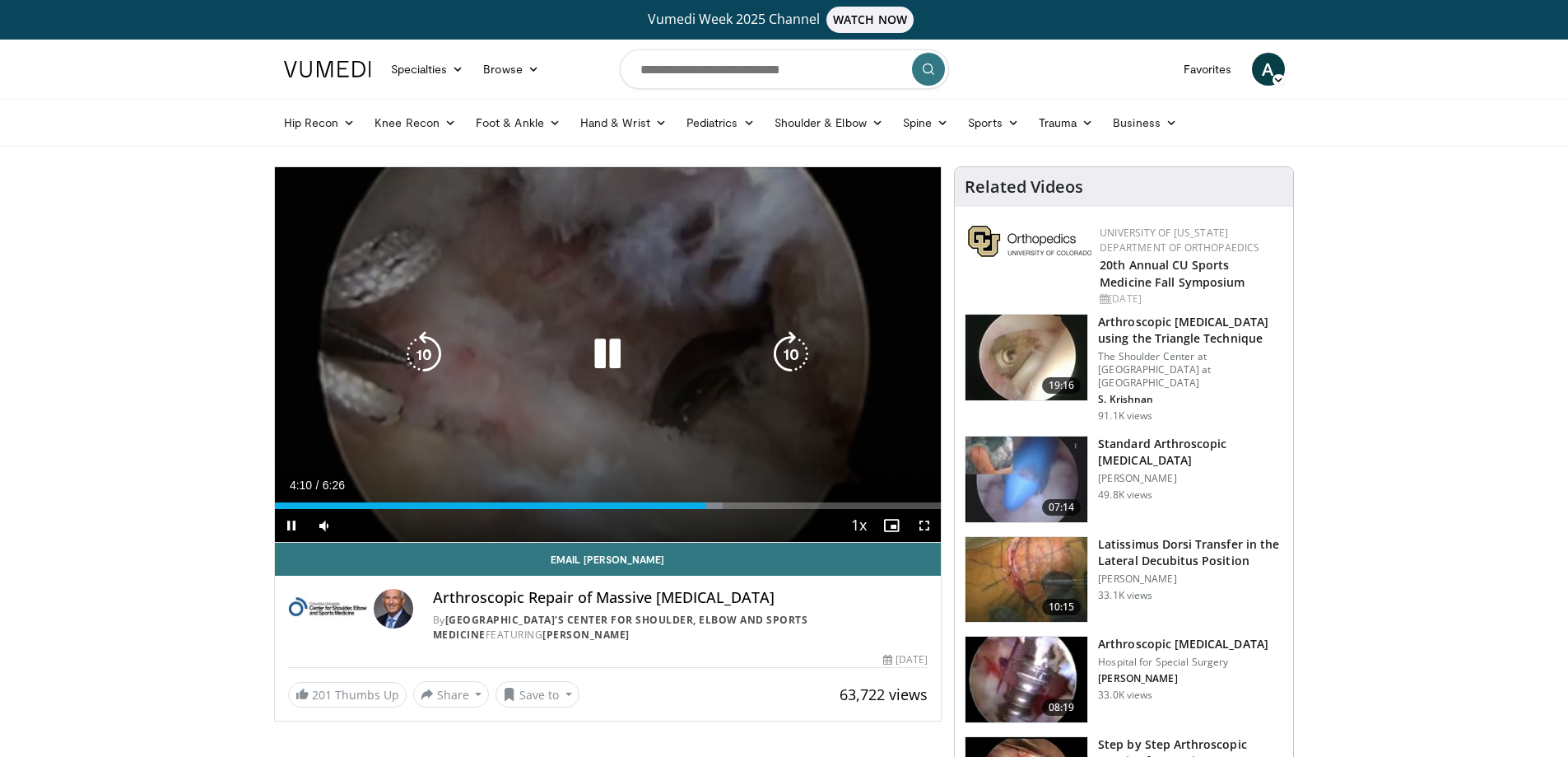
click at [633, 357] on div "Video Player" at bounding box center [608, 354] width 400 height 33
click at [605, 373] on icon "Video Player" at bounding box center [607, 354] width 46 height 46
